Goal: Task Accomplishment & Management: Use online tool/utility

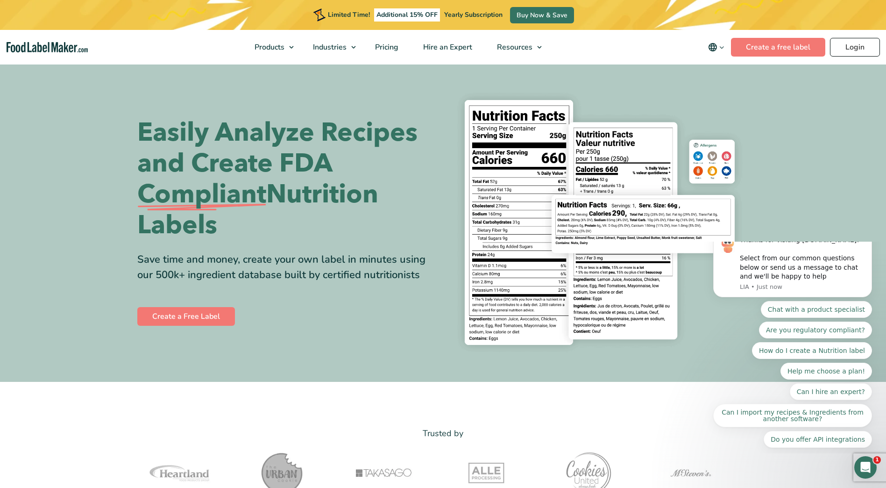
click at [852, 53] on link "Login" at bounding box center [855, 47] width 50 height 19
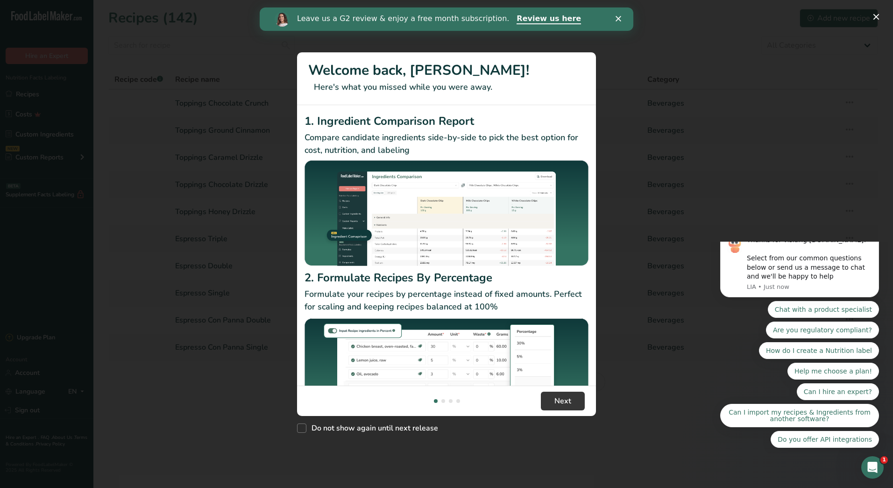
click at [620, 15] on div "Leave us a G2 review & enjoy a free month subscription. Review us here" at bounding box center [447, 19] width 374 height 16
click at [615, 20] on div "Leave us a G2 review & enjoy a free month subscription. Review us here" at bounding box center [447, 19] width 374 height 16
click at [565, 397] on span "Next" at bounding box center [562, 400] width 17 height 11
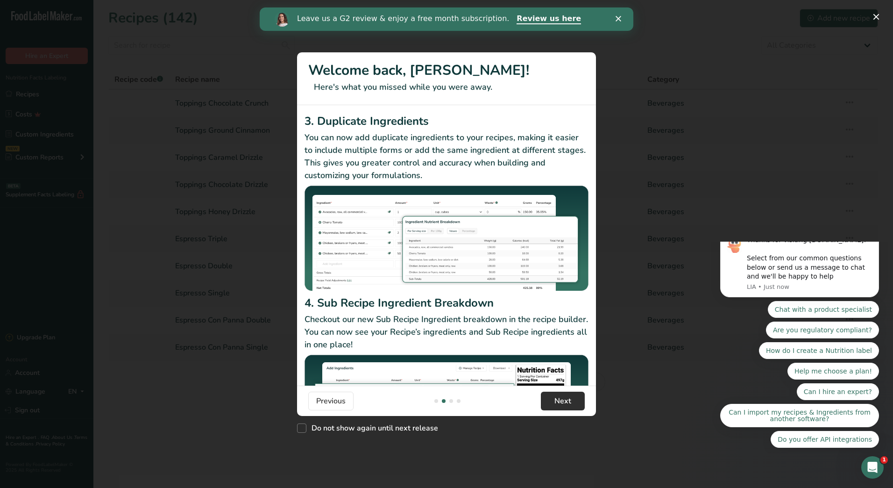
click at [565, 397] on span "Next" at bounding box center [562, 400] width 17 height 11
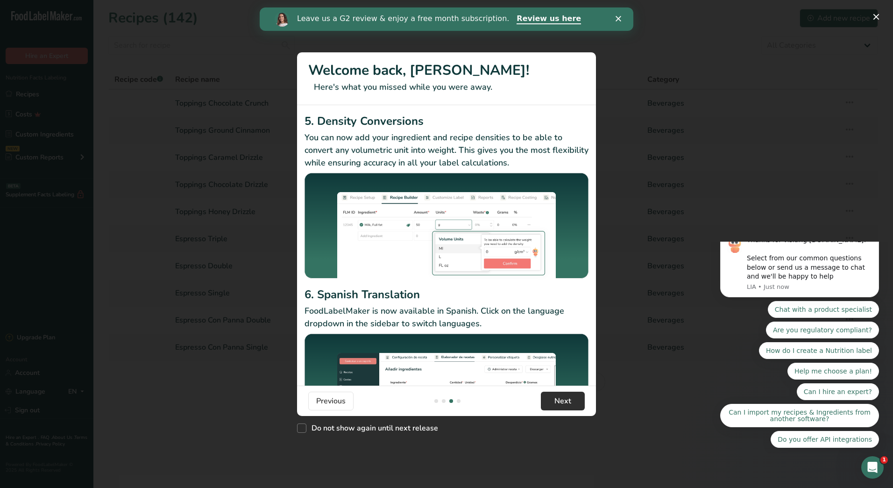
click at [565, 397] on span "Next" at bounding box center [562, 400] width 17 height 11
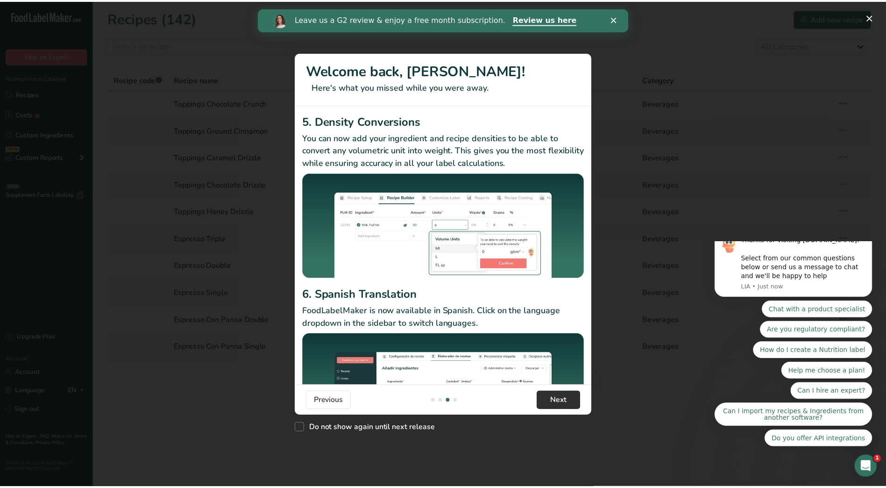
scroll to position [0, 897]
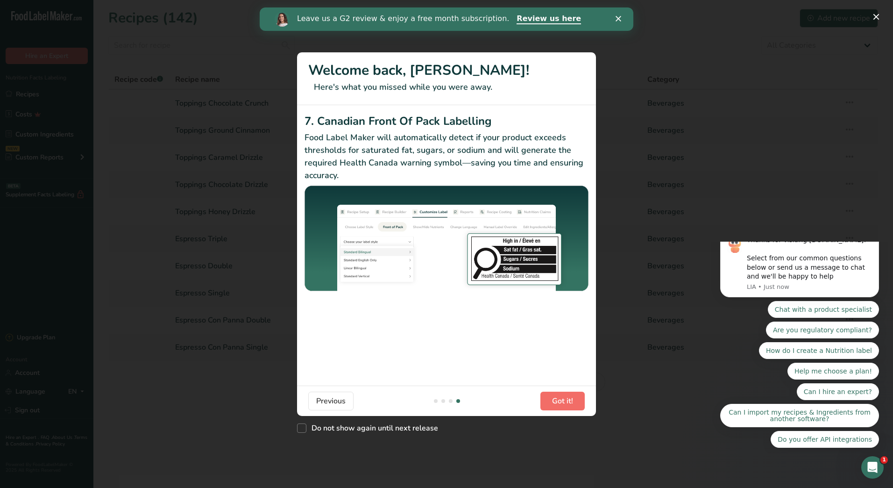
click at [565, 397] on span "Got it!" at bounding box center [562, 400] width 21 height 11
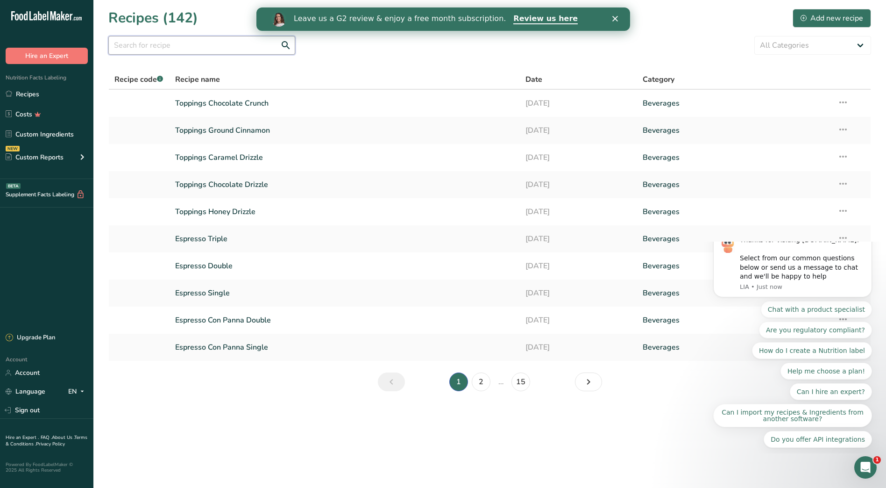
click at [212, 44] on input "text" at bounding box center [201, 45] width 187 height 19
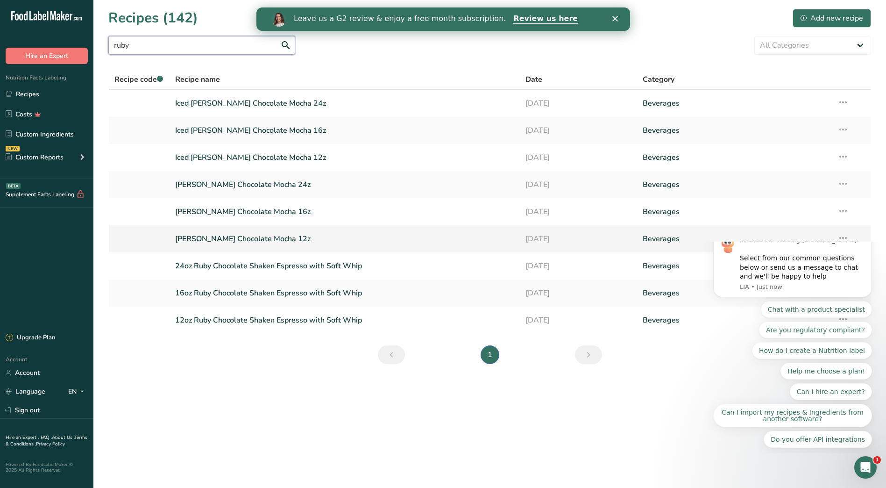
type input "ruby"
click at [266, 240] on link "Ruby White Chocolate Mocha 12z" at bounding box center [345, 239] width 340 height 20
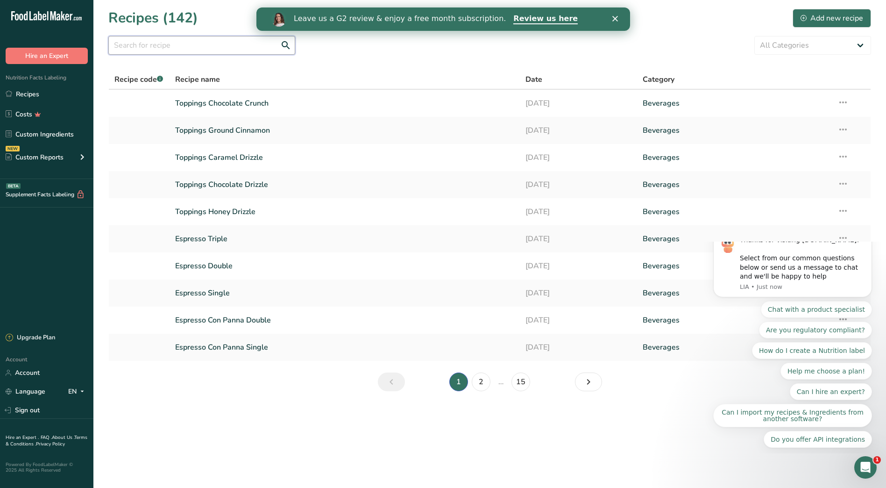
click at [172, 41] on input "text" at bounding box center [201, 45] width 187 height 19
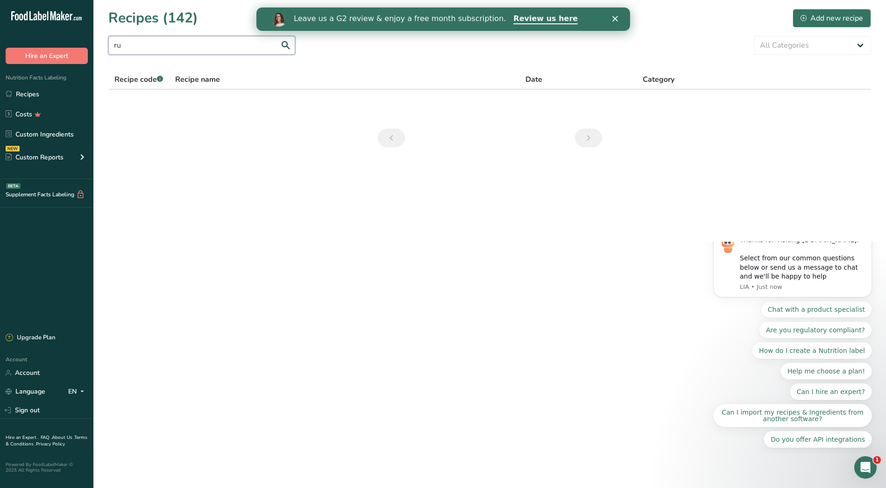
type input "r"
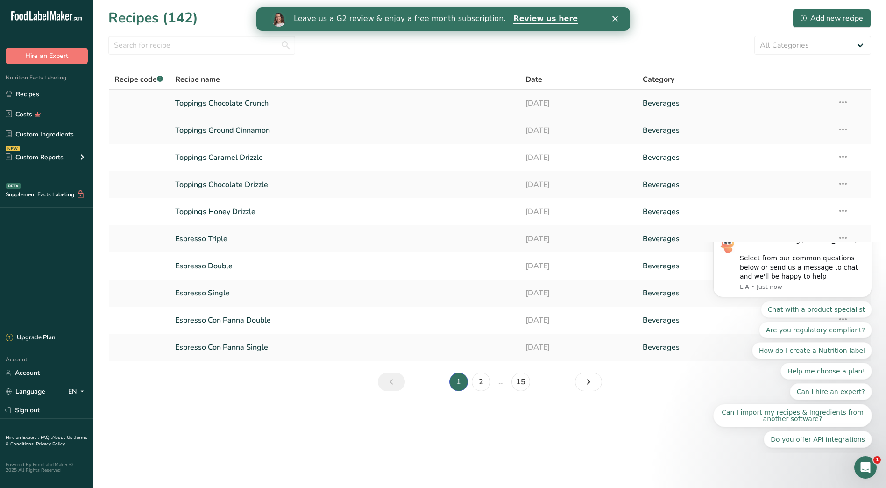
click at [270, 102] on link "Toppings Chocolate Crunch" at bounding box center [345, 103] width 340 height 20
